Goal: Task Accomplishment & Management: Manage account settings

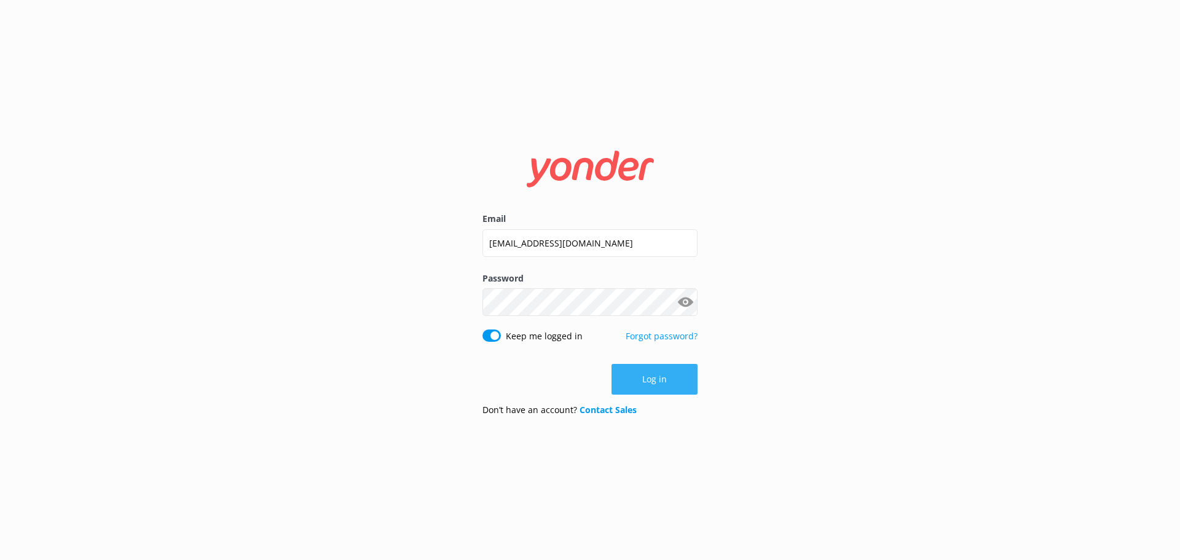
click at [660, 386] on button "Log in" at bounding box center [654, 379] width 86 height 31
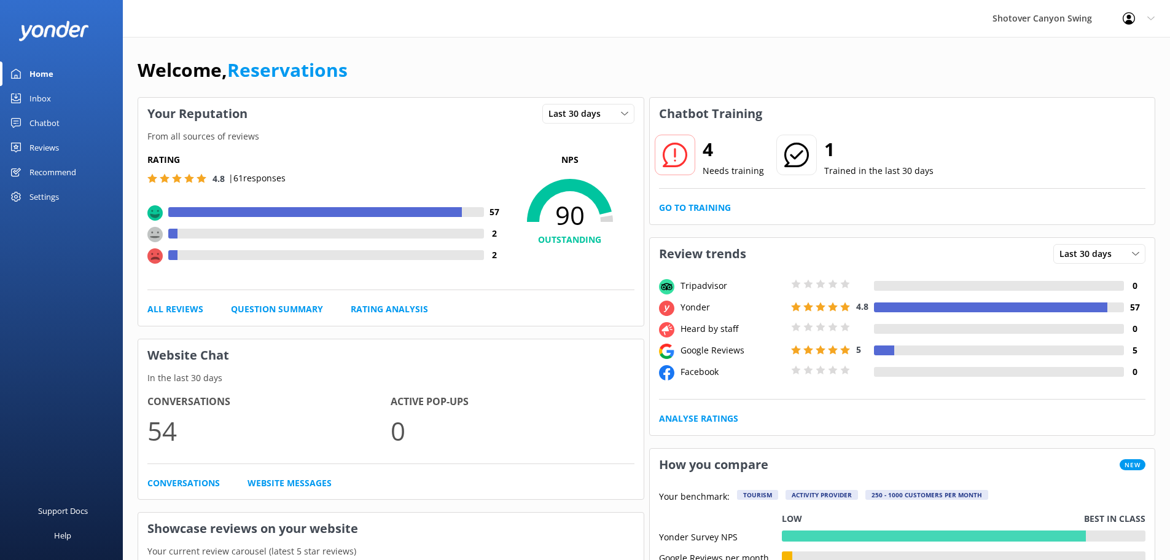
click at [50, 144] on div "Reviews" at bounding box center [43, 147] width 29 height 25
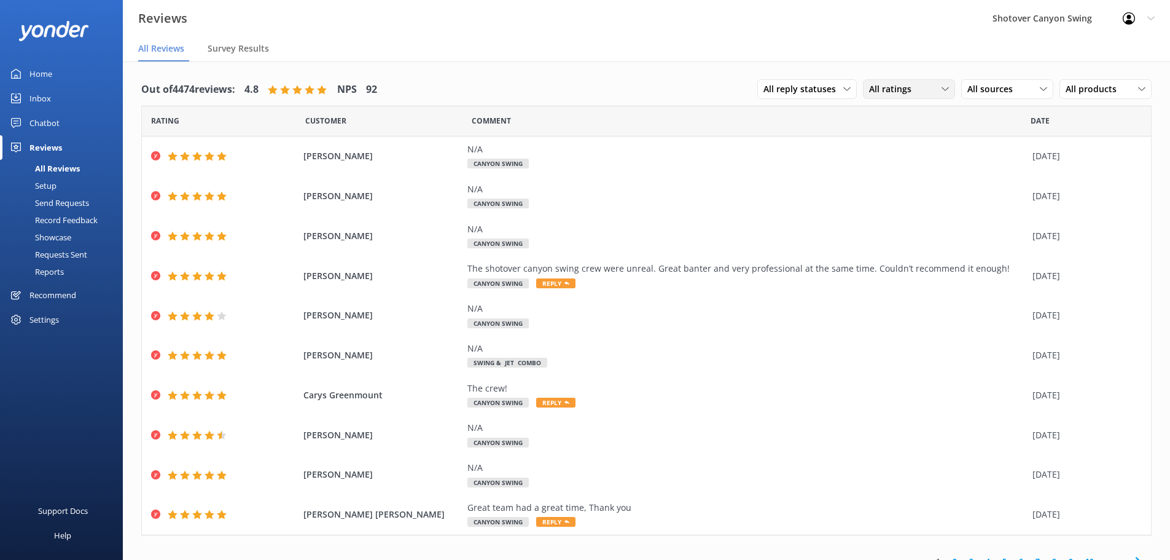
click at [882, 90] on span "All ratings" at bounding box center [894, 89] width 50 height 14
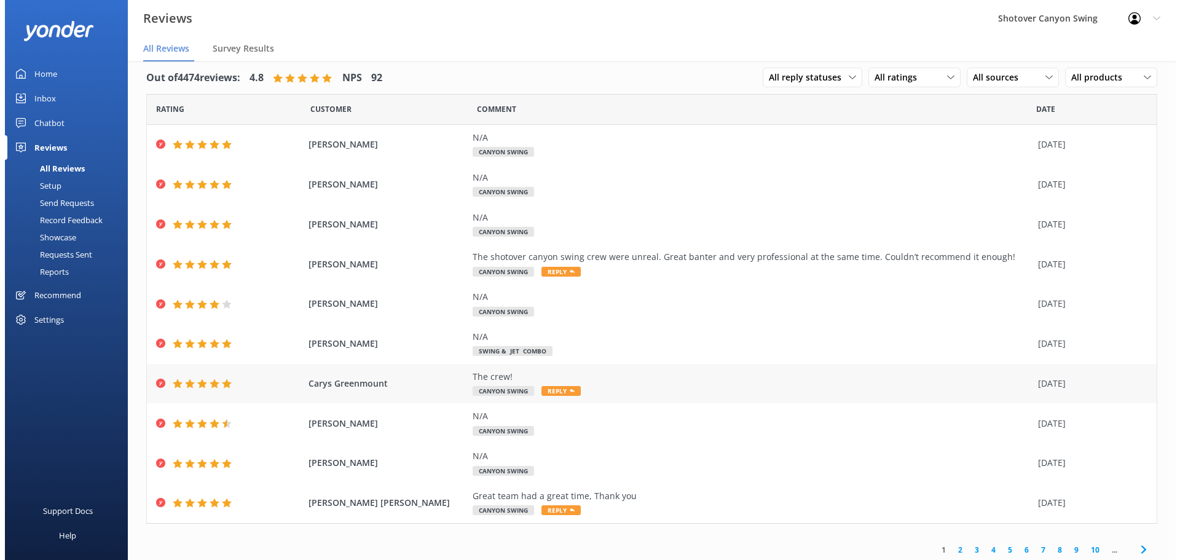
scroll to position [15, 0]
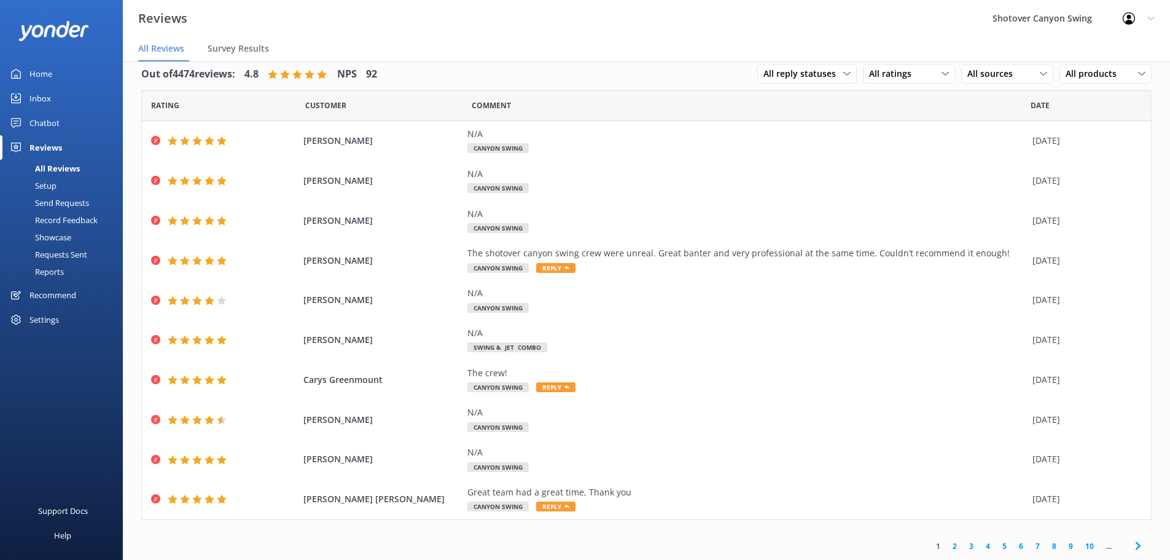
click at [58, 100] on link "Inbox" at bounding box center [61, 98] width 123 height 25
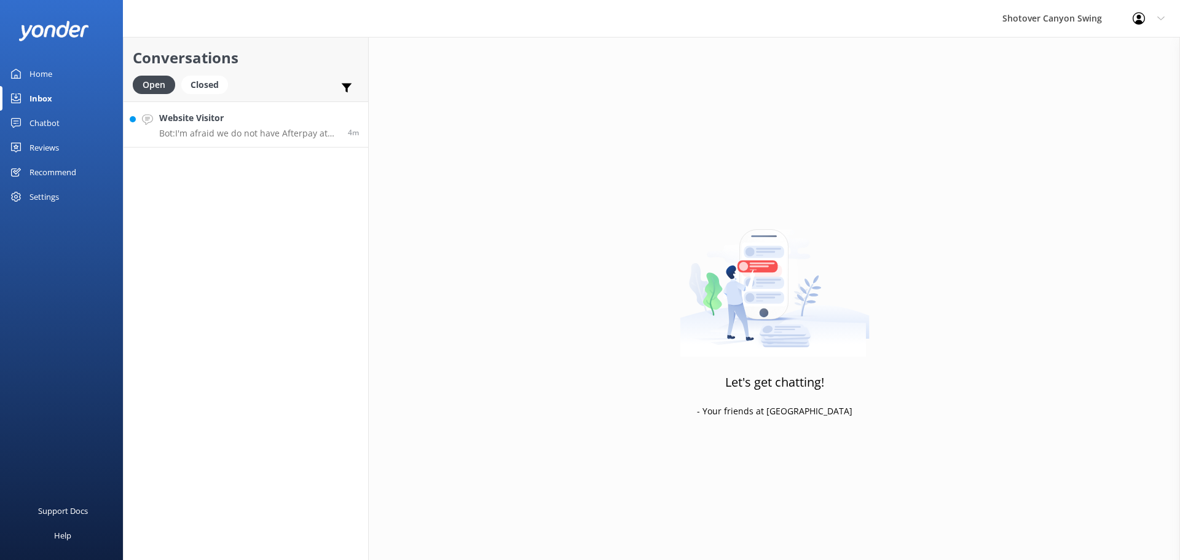
click at [242, 130] on p "Bot: I'm afraid we do not have Afterpay at this time." at bounding box center [248, 133] width 179 height 11
